Goal: Task Accomplishment & Management: Manage account settings

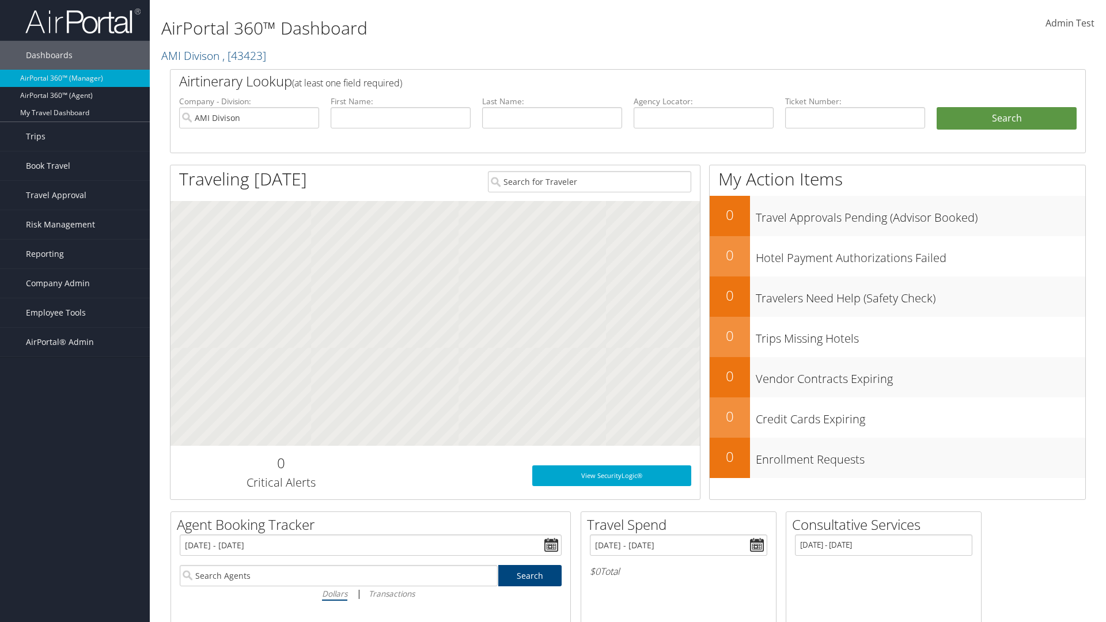
click at [75, 284] on span "Company Admin" at bounding box center [58, 283] width 64 height 29
click at [0, 0] on link "Report Settings" at bounding box center [0, 0] width 0 height 0
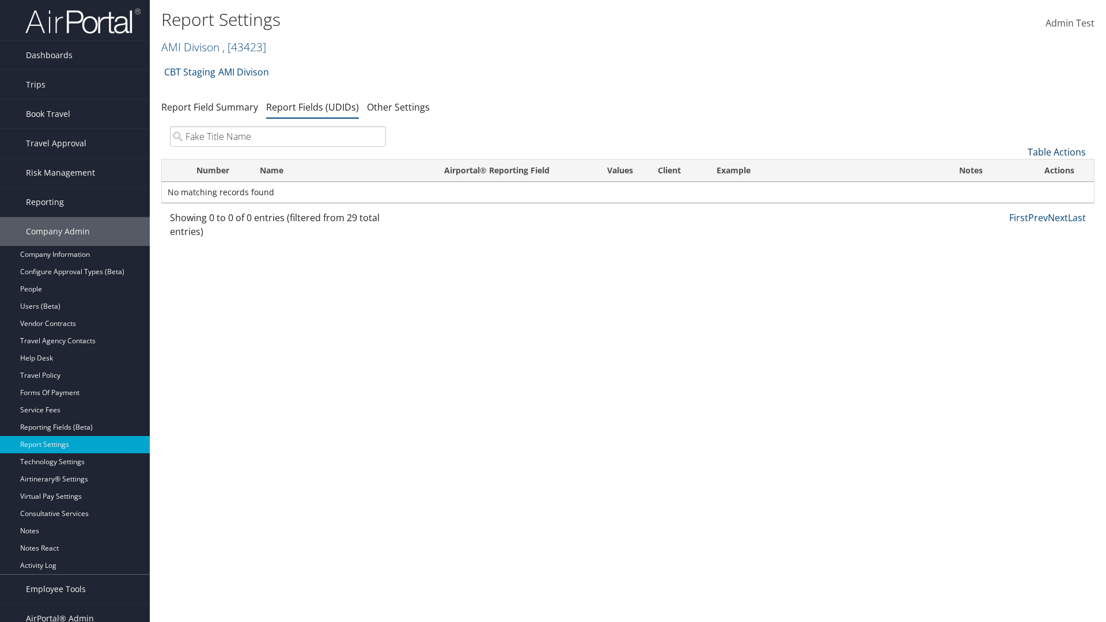
type input "Fake Title Name"
click at [1057, 152] on link "Table Actions" at bounding box center [1057, 152] width 58 height 13
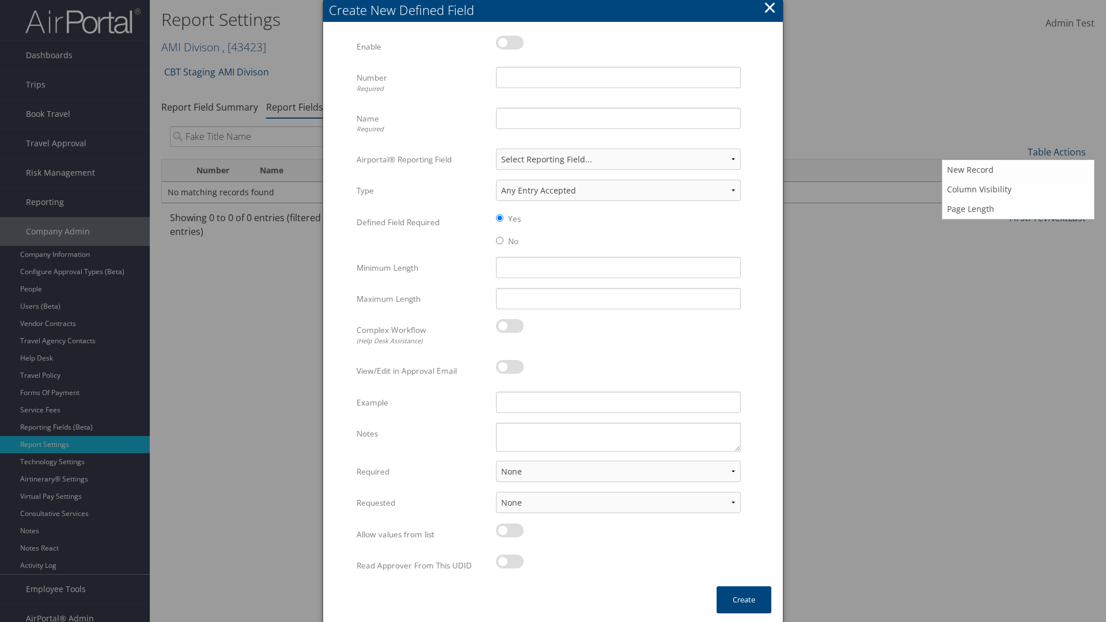
click at [510, 42] on label at bounding box center [510, 43] width 28 height 14
click at [509, 42] on input "checkbox" at bounding box center [505, 44] width 7 height 7
checkbox input "true"
click at [618, 118] on input "Name Required" at bounding box center [618, 118] width 245 height 21
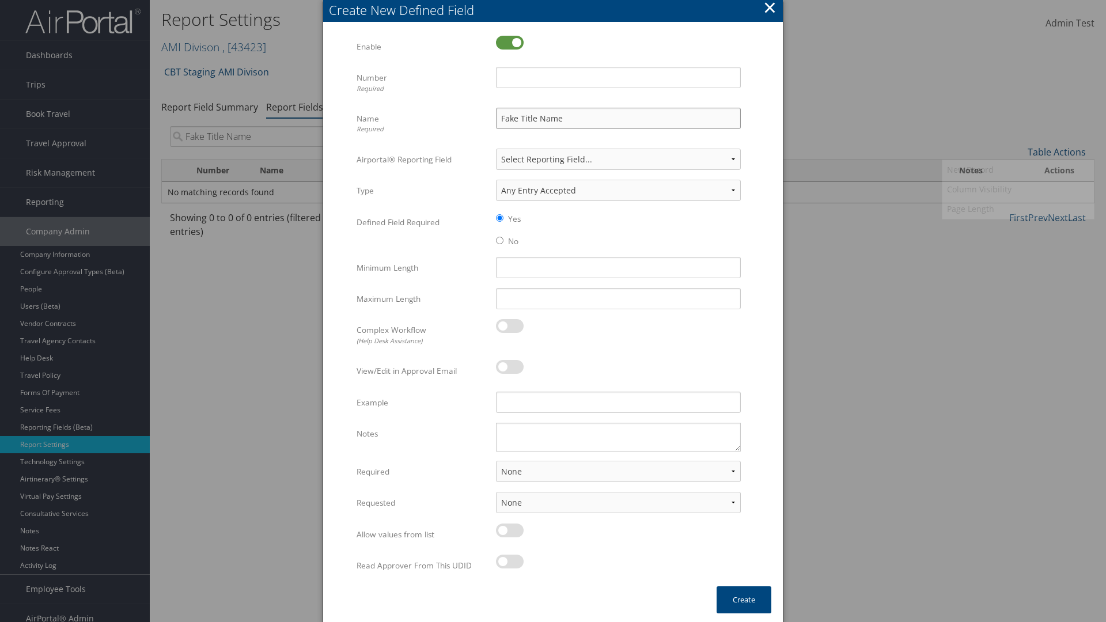
type input "Fake Title Name"
click at [618, 77] on input "Number Required" at bounding box center [618, 77] width 245 height 21
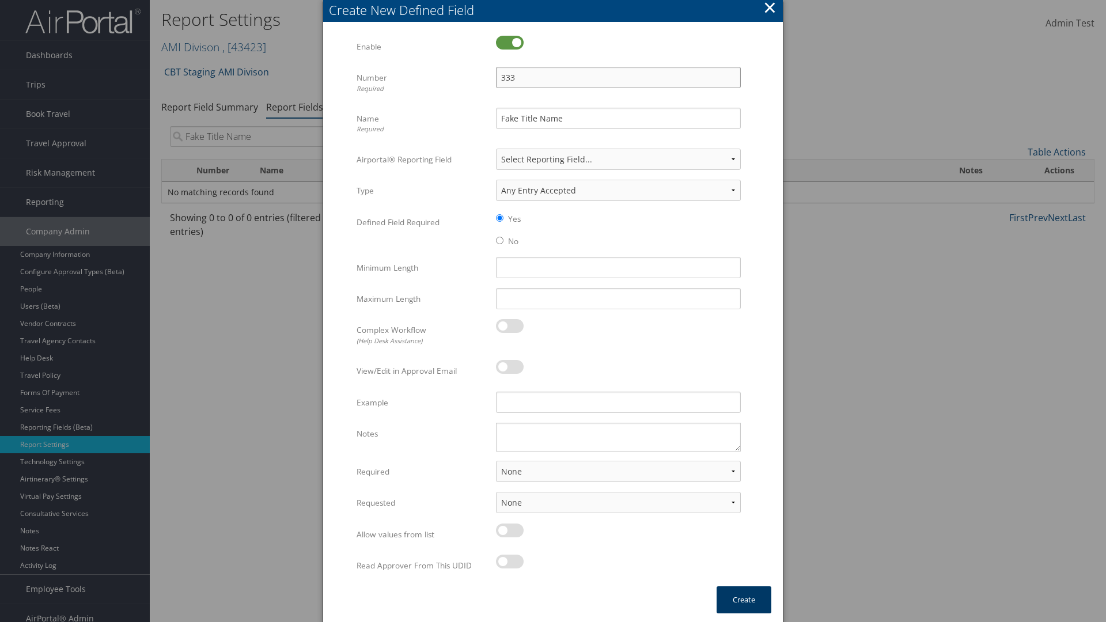
type input "333"
click at [744, 600] on button "Create" at bounding box center [744, 600] width 55 height 27
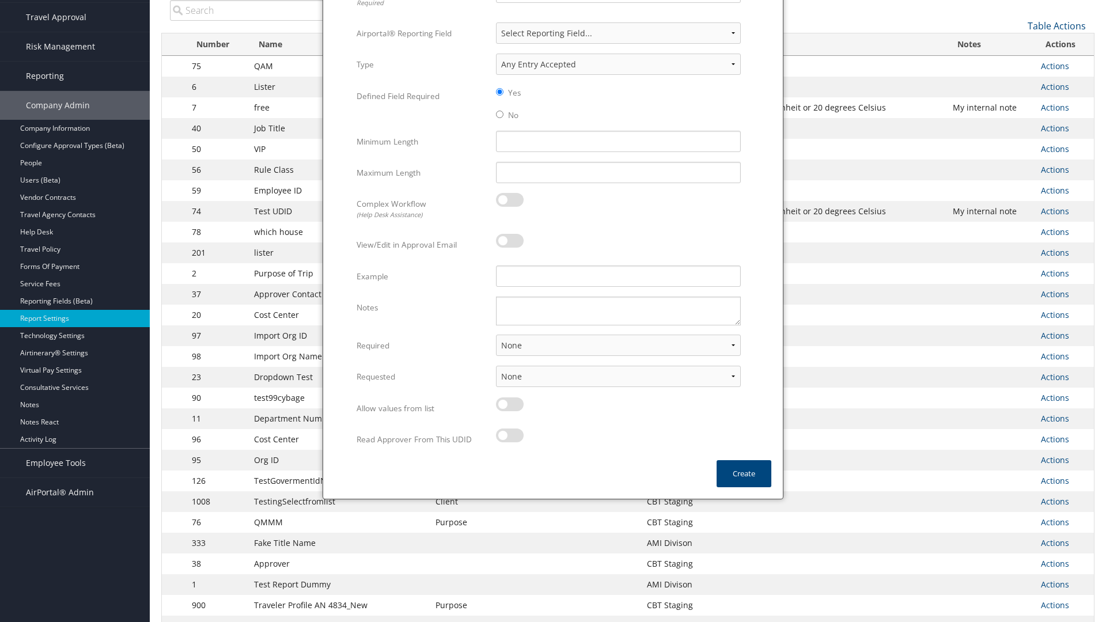
click at [278, 10] on input "search" at bounding box center [278, 10] width 216 height 21
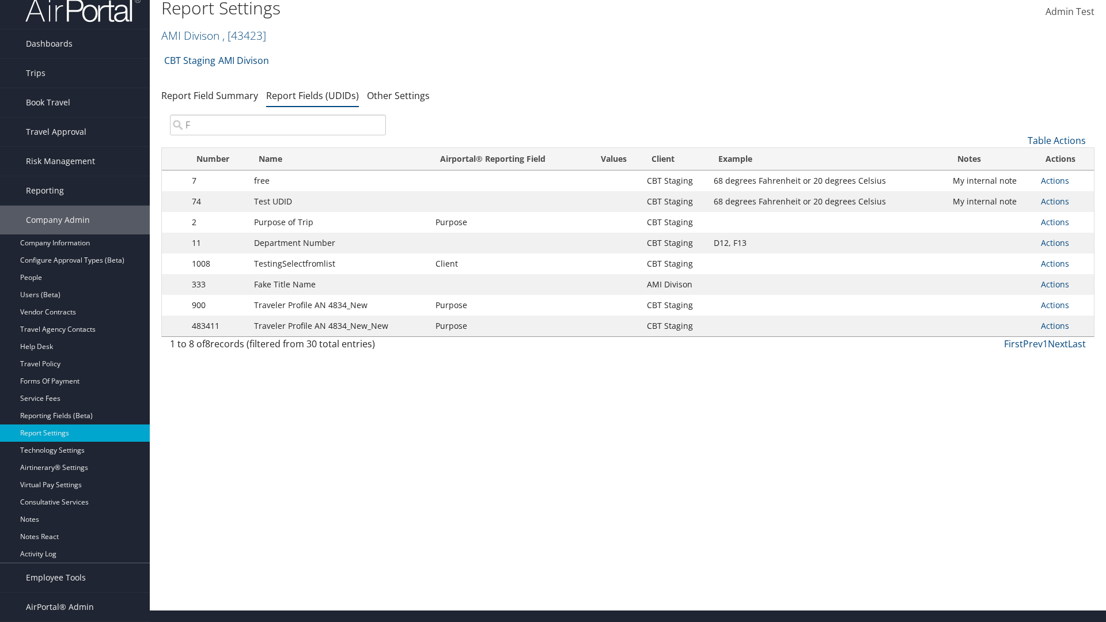
scroll to position [12, 0]
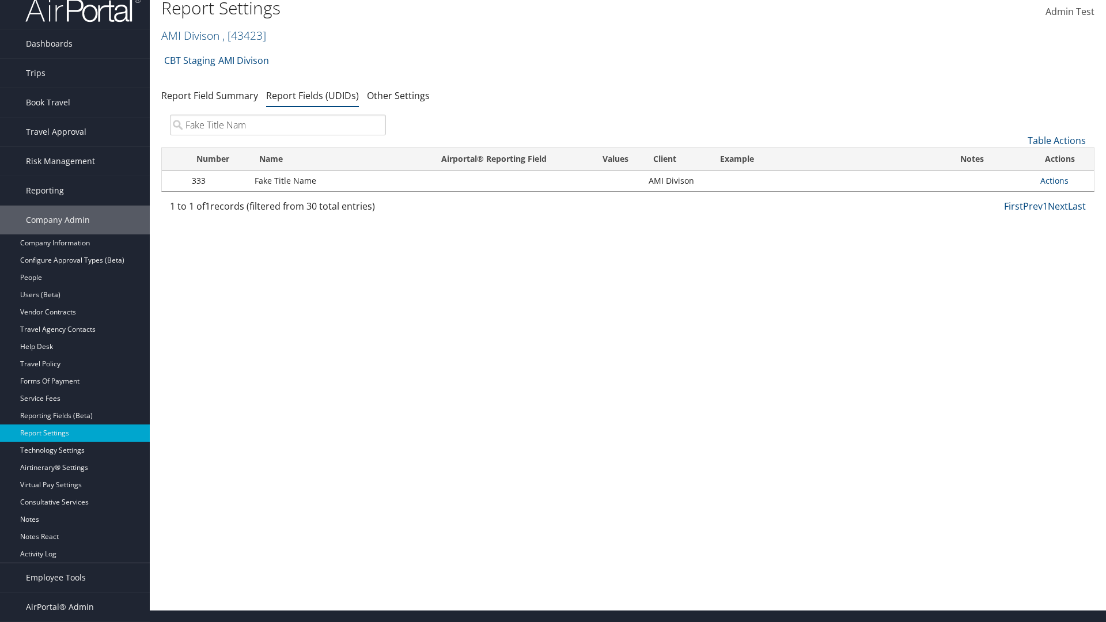
type input "Fake Title Name"
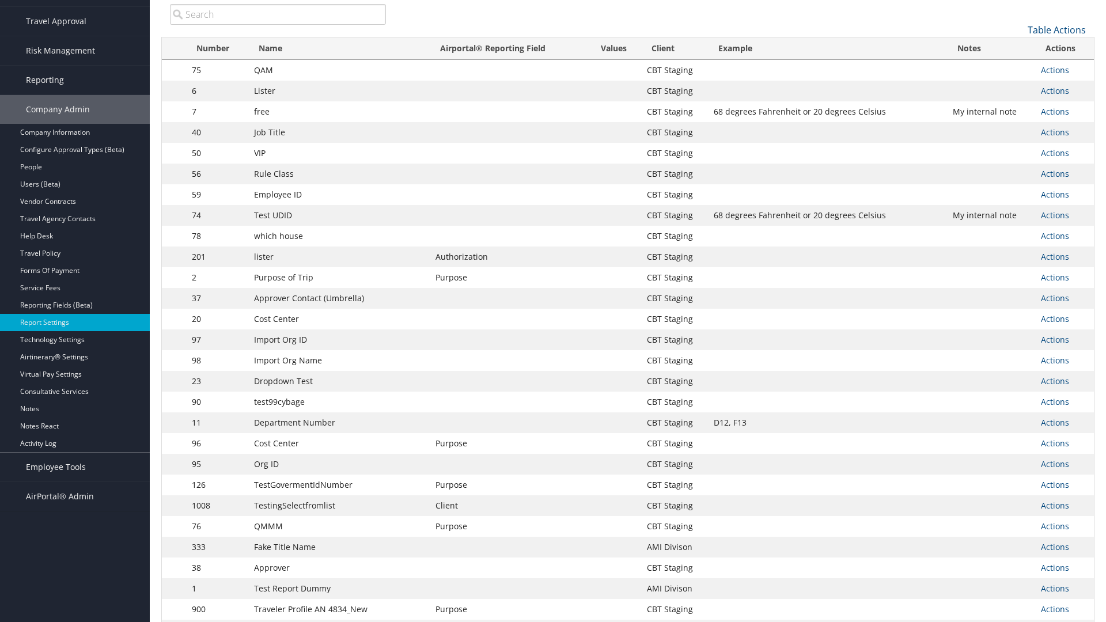
click at [278, 10] on input "search" at bounding box center [278, 14] width 216 height 21
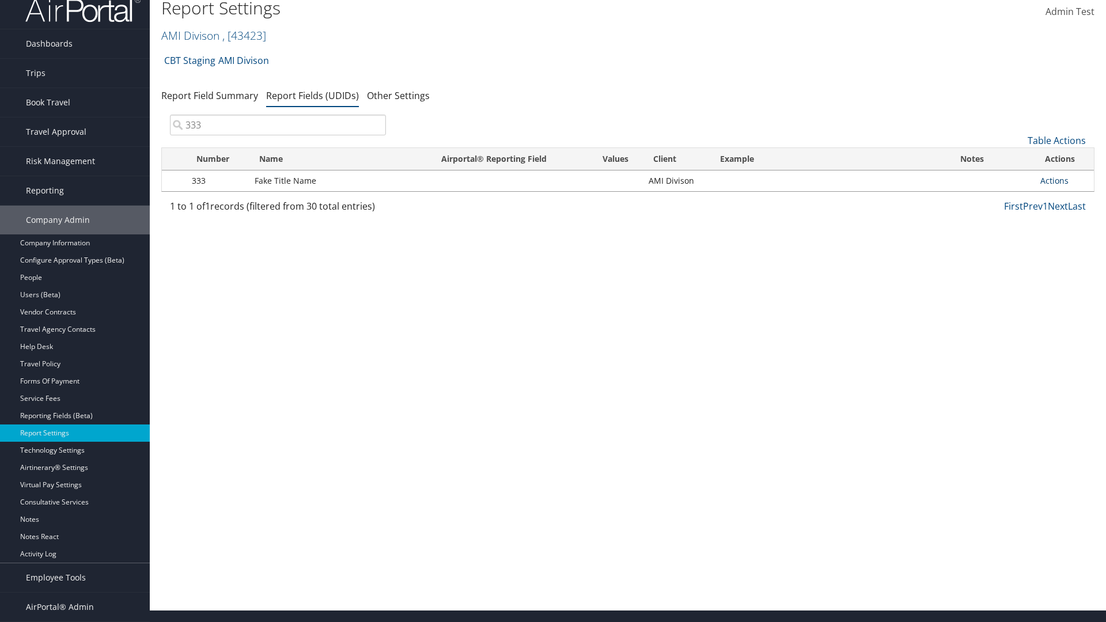
type input "333"
click at [1054, 180] on link "Actions" at bounding box center [1055, 180] width 28 height 11
click at [1009, 237] on link "Edit" at bounding box center [1009, 238] width 114 height 20
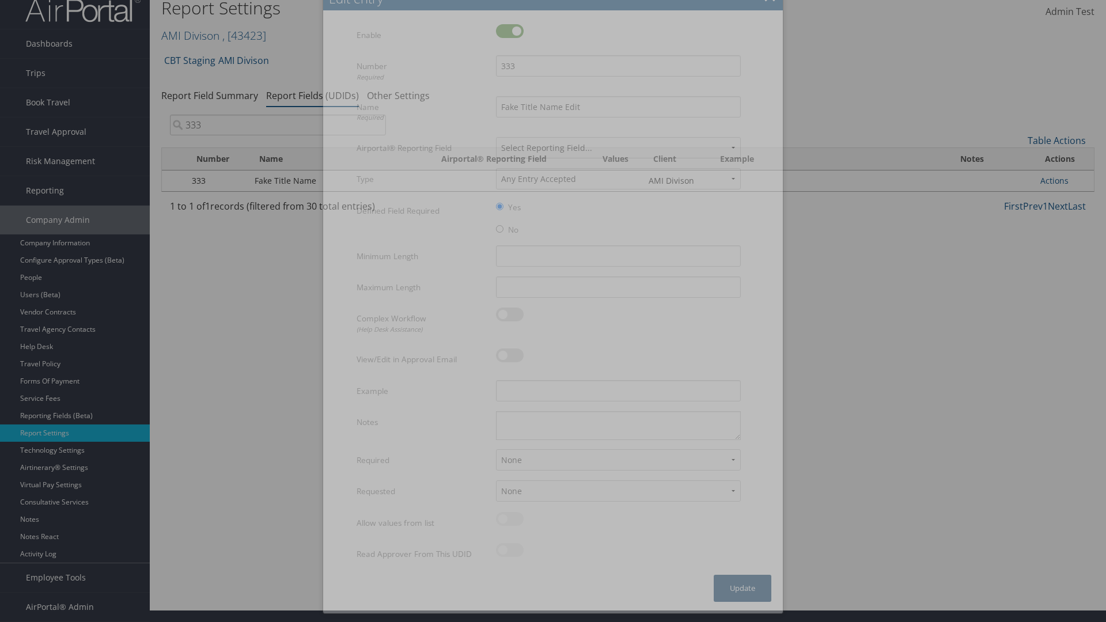
type input "Fake Title Name Edit"
click at [618, 66] on input "333" at bounding box center [618, 65] width 245 height 21
type input "3334"
click at [743, 600] on button "Update" at bounding box center [743, 588] width 58 height 27
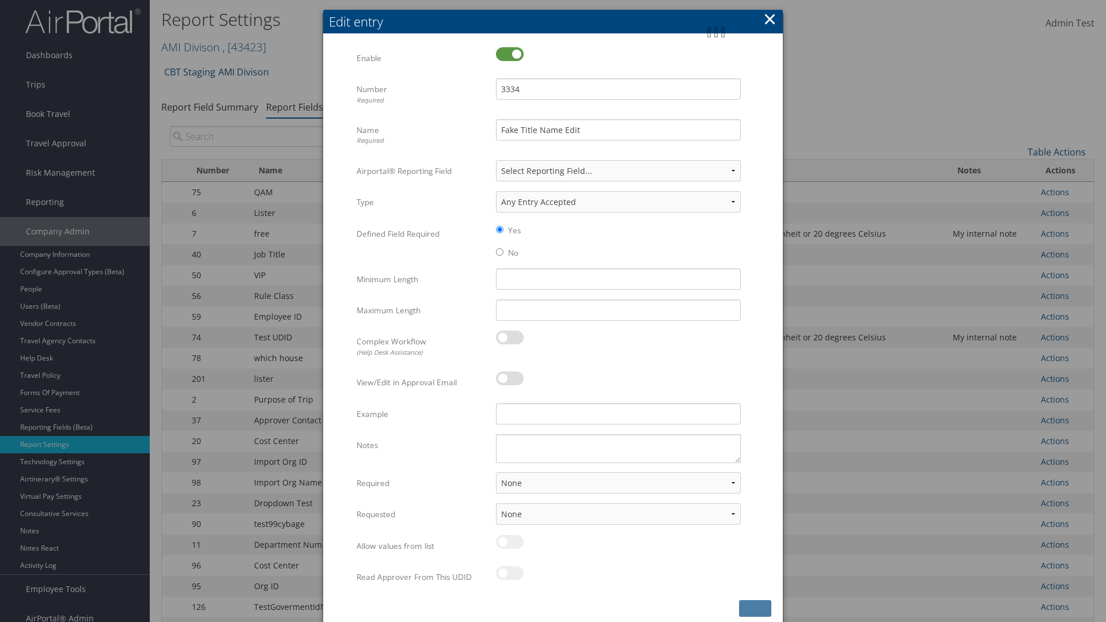
scroll to position [126, 0]
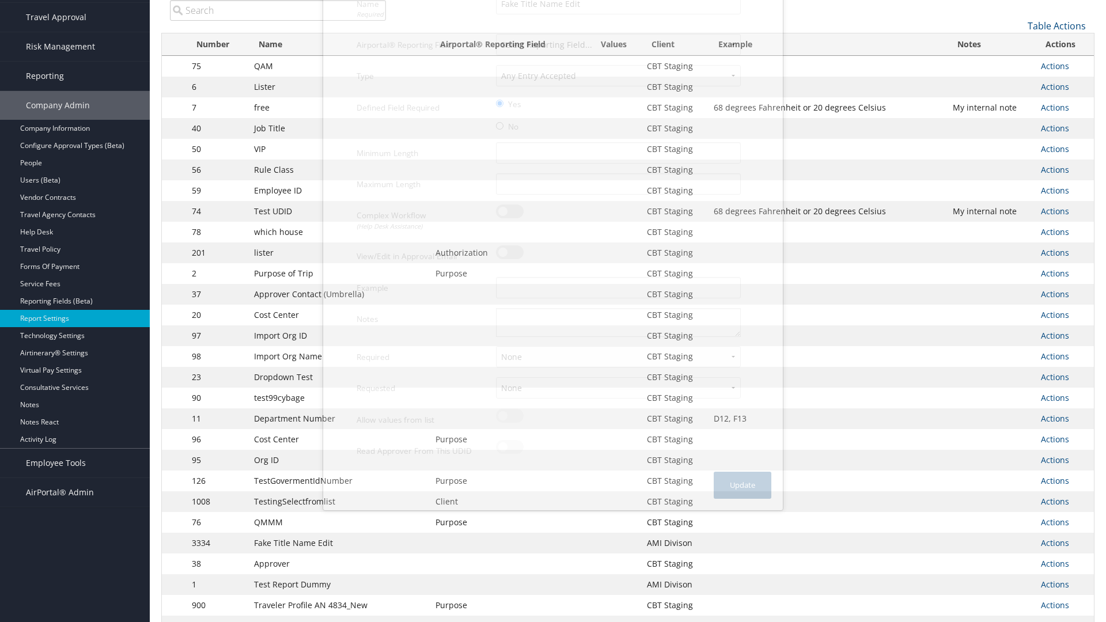
click at [278, 21] on input "search" at bounding box center [278, 10] width 216 height 21
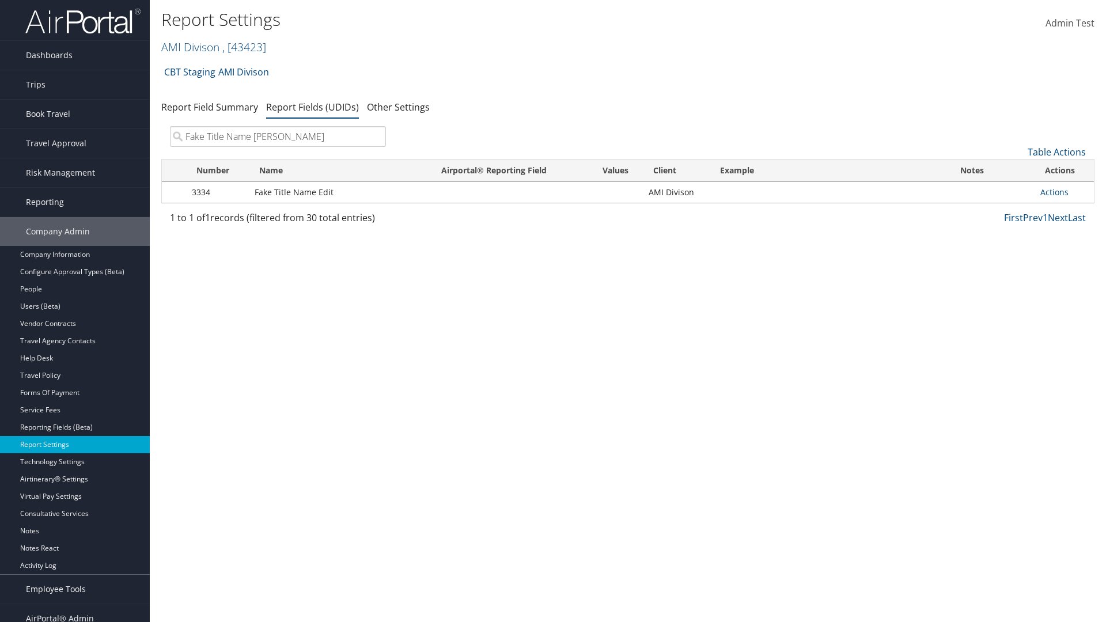
type input "Fake Title Name Edit"
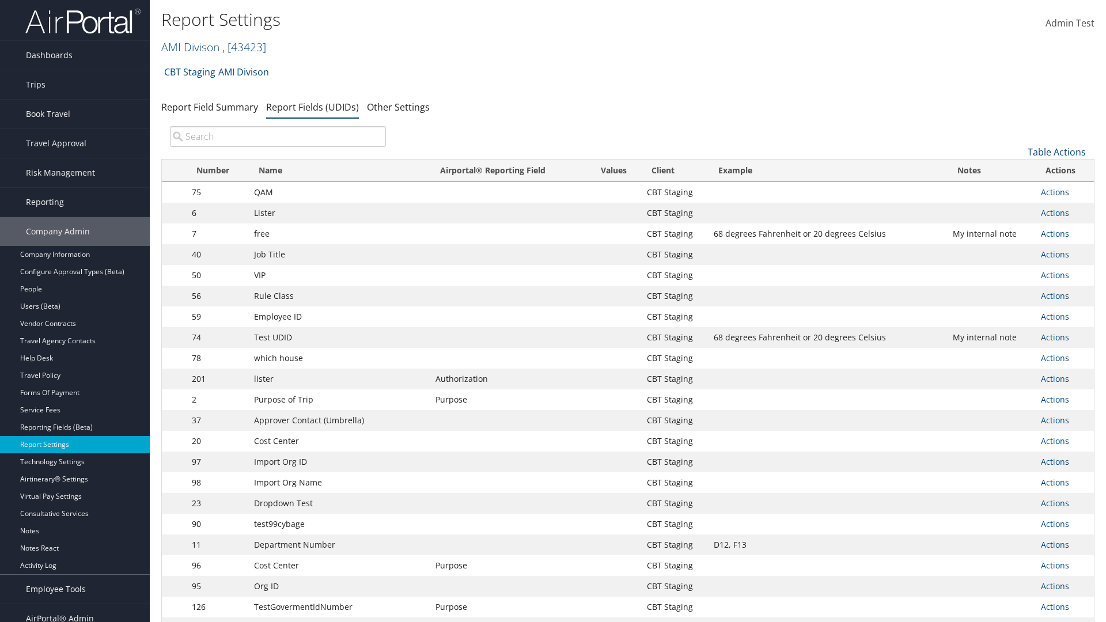
click at [278, 137] on input "search" at bounding box center [278, 136] width 216 height 21
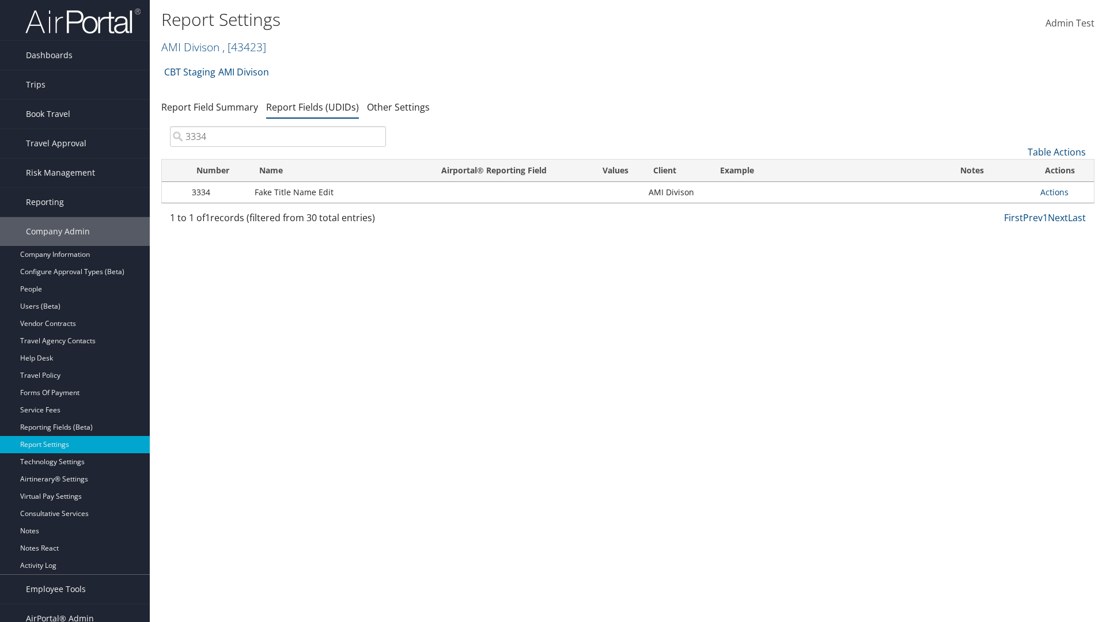
type input "3334"
click at [1054, 192] on link "Actions" at bounding box center [1055, 192] width 28 height 11
click at [0, 0] on link "Upload Report Field Values" at bounding box center [0, 0] width 0 height 0
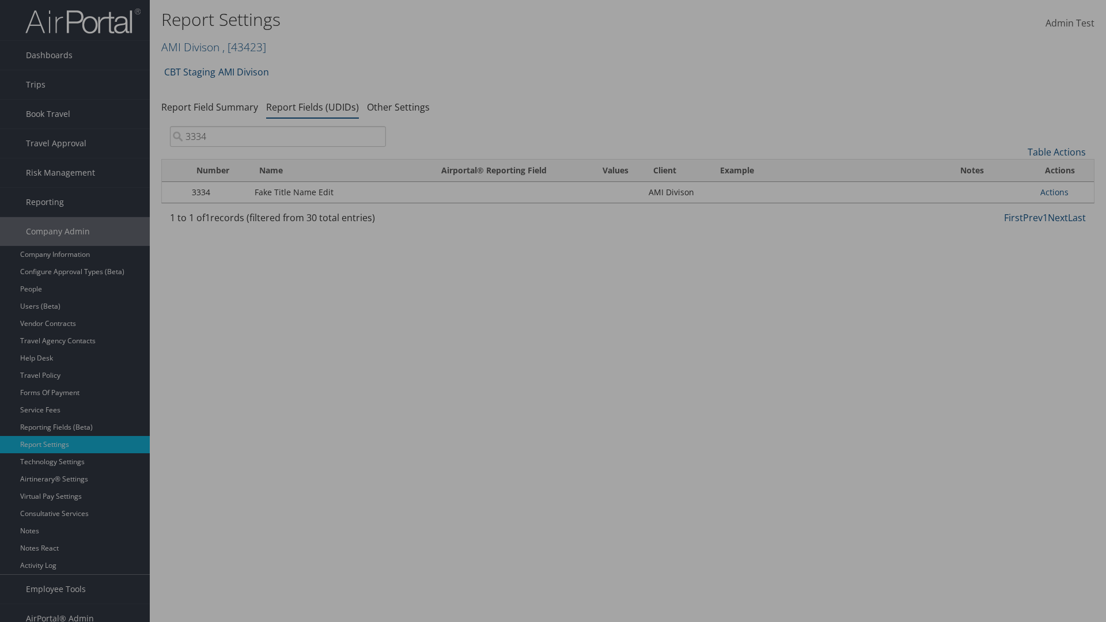
click at [622, 127] on link "Get Template" at bounding box center [622, 127] width 93 height 18
type input "C:\fakepath\udidValues.csv"
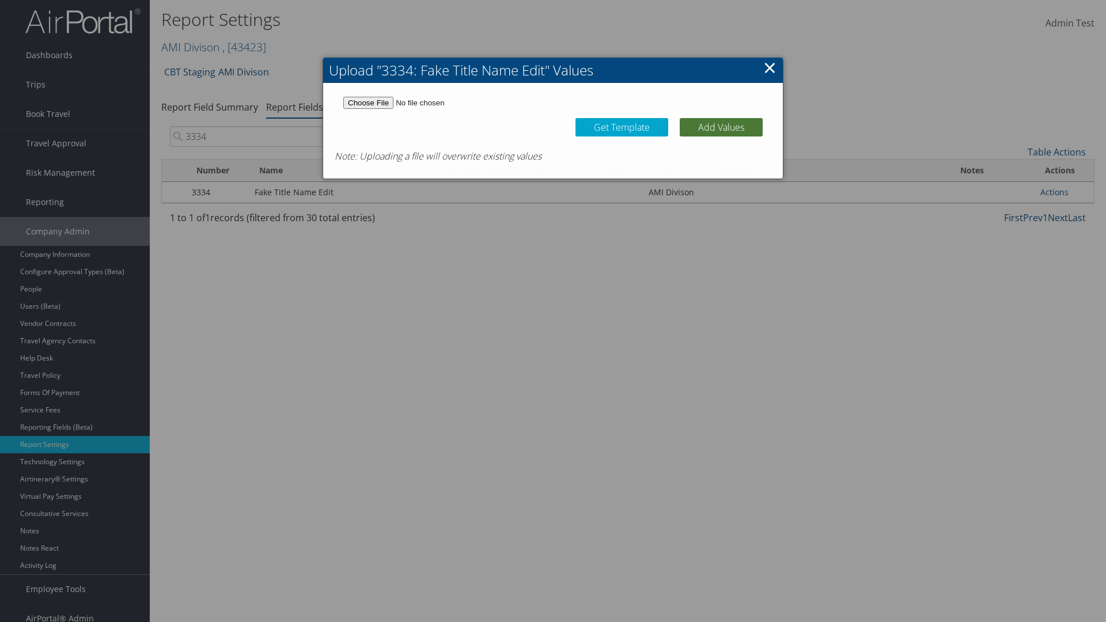
click at [721, 127] on button "Add Values" at bounding box center [721, 127] width 83 height 18
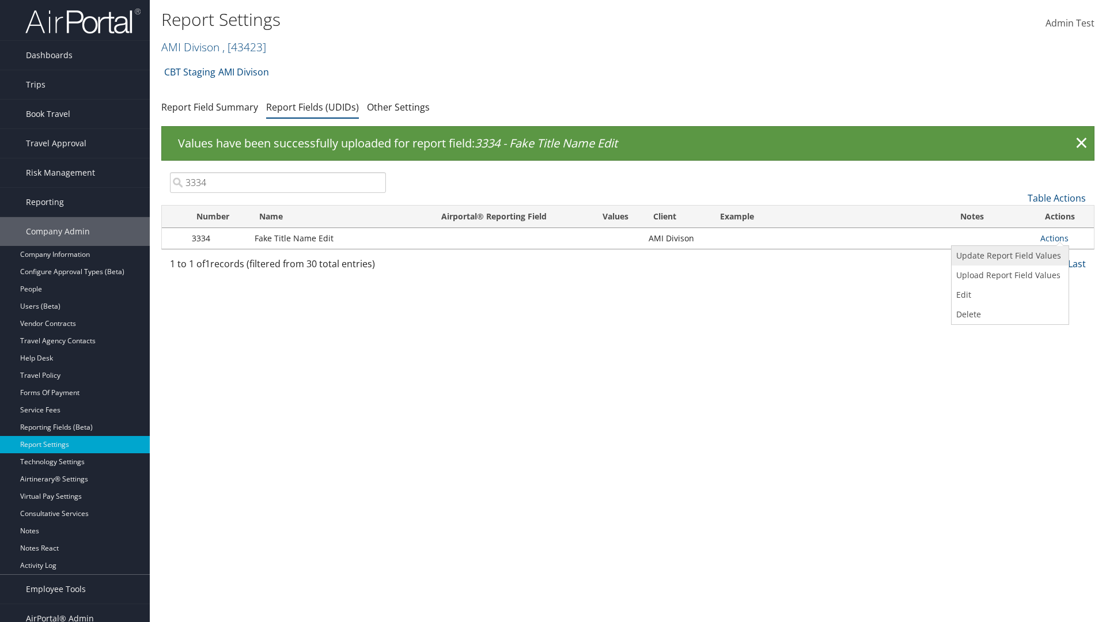
click at [1009, 256] on link "Update Report Field Values" at bounding box center [1009, 256] width 114 height 20
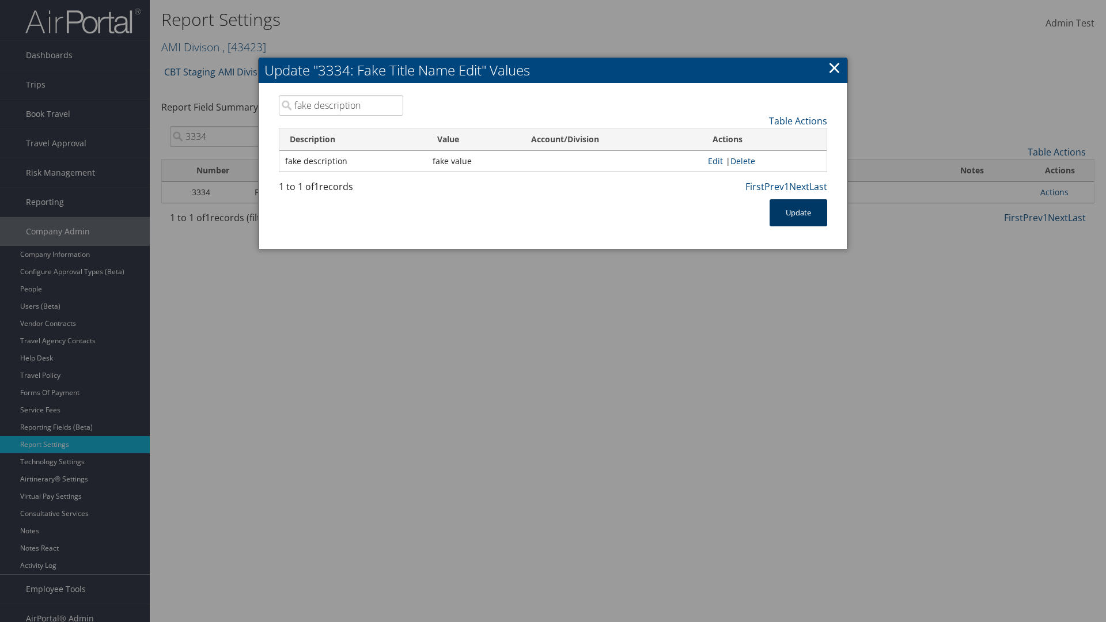
type input "fake description"
click at [799, 213] on button "Update" at bounding box center [799, 212] width 58 height 27
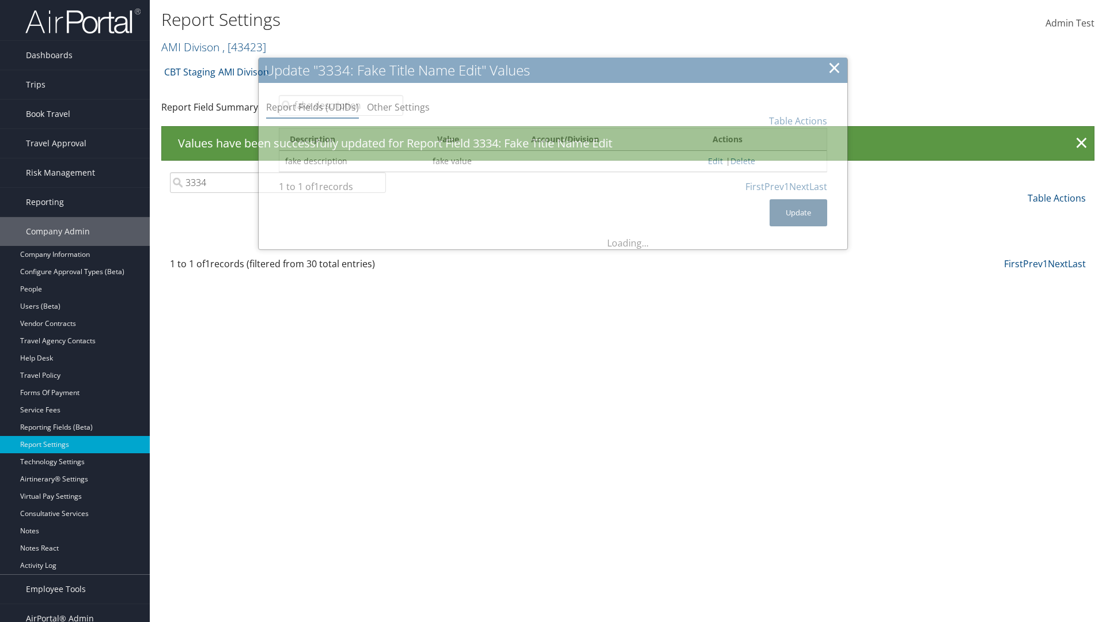
scroll to position [12, 0]
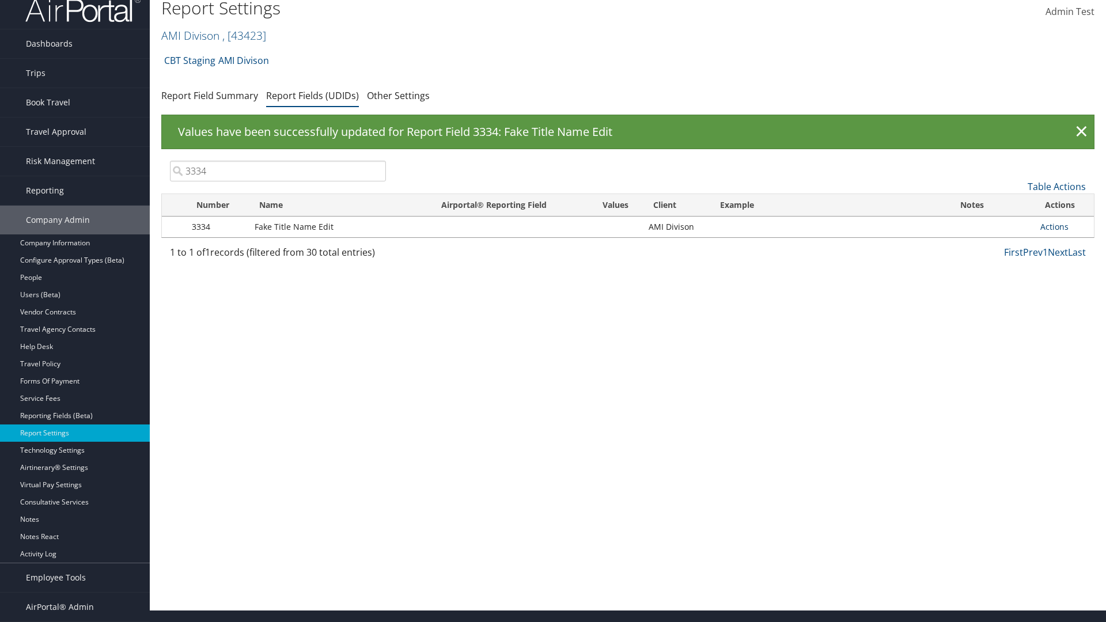
click at [1054, 226] on link "Actions" at bounding box center [1055, 226] width 28 height 11
click at [1009, 303] on link "Delete" at bounding box center [1009, 303] width 114 height 20
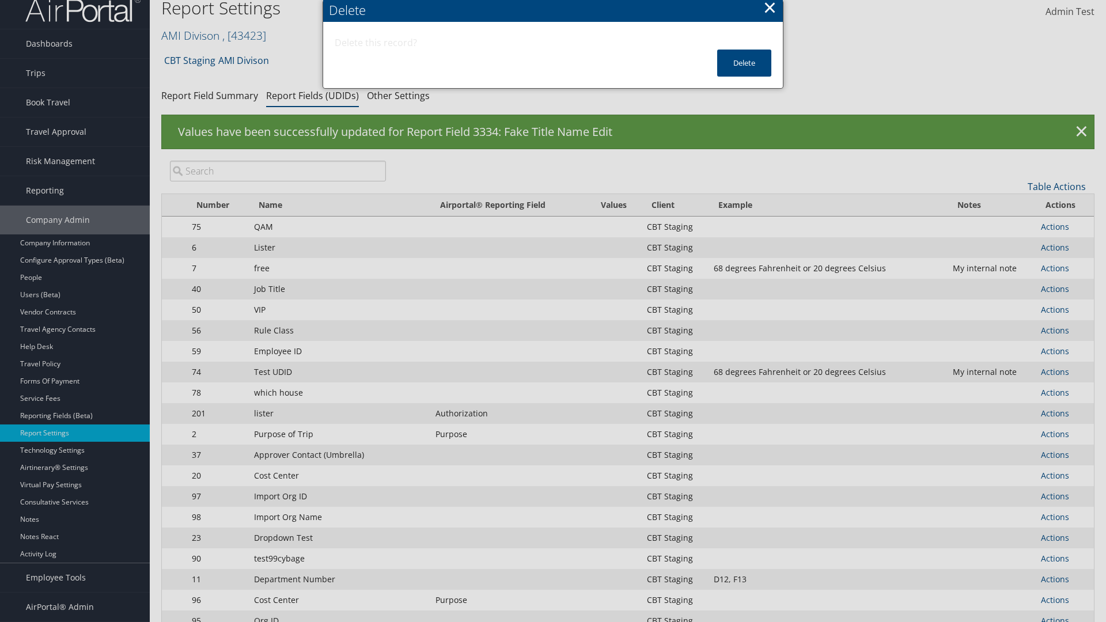
click at [278, 171] on input "search" at bounding box center [278, 171] width 216 height 21
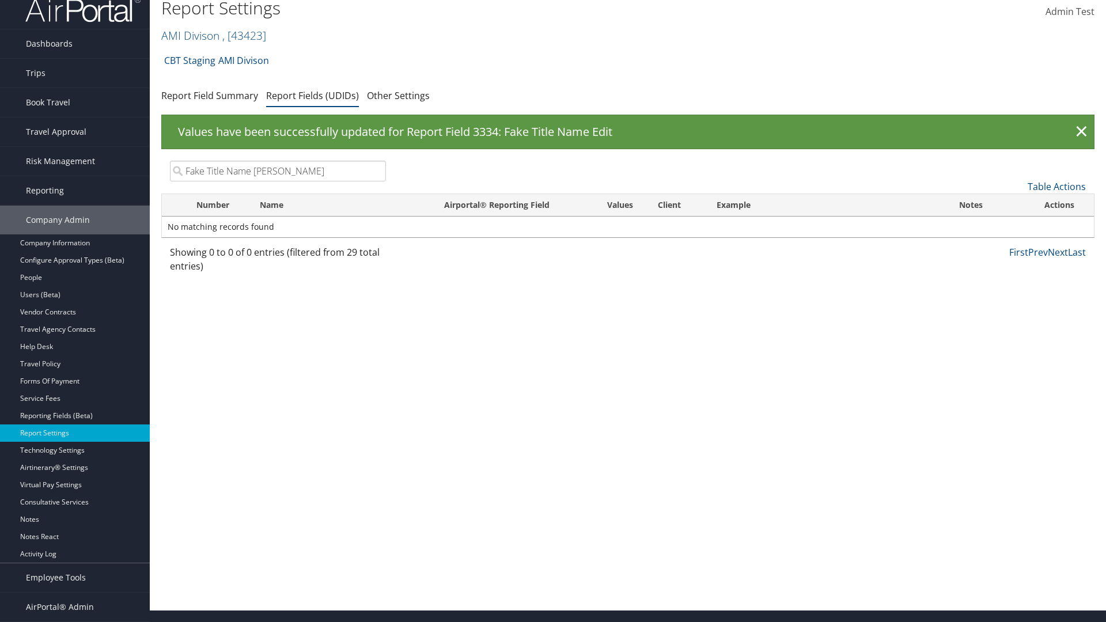
type input "Fake Title Name Edit"
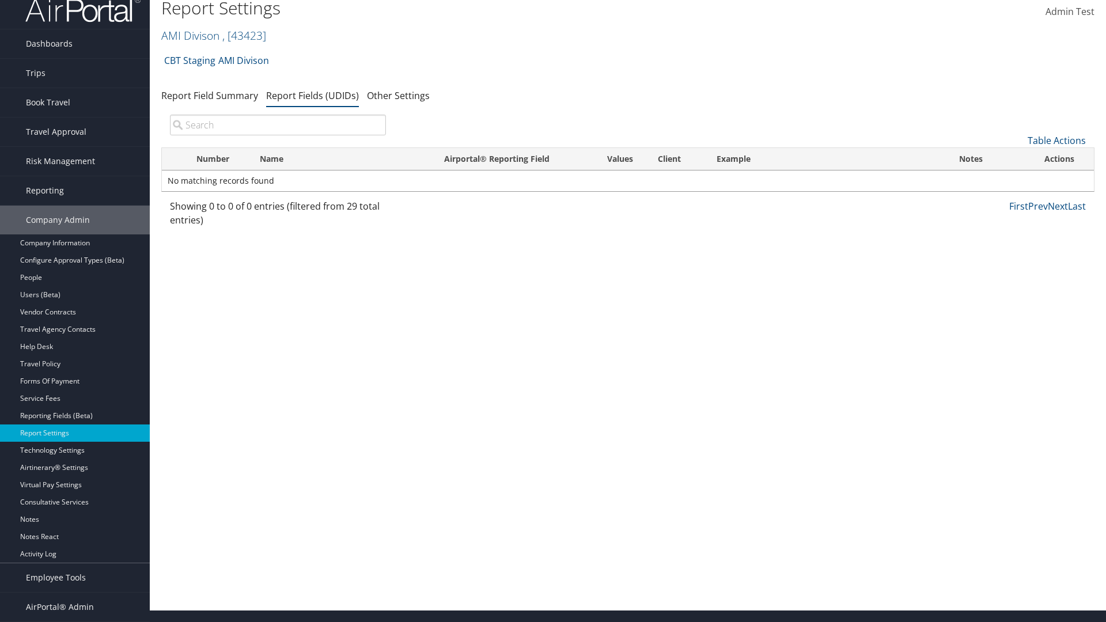
click at [278, 125] on input "search" at bounding box center [278, 125] width 216 height 21
type input "Fake Title Name Edit"
